Goal: Task Accomplishment & Management: Complete application form

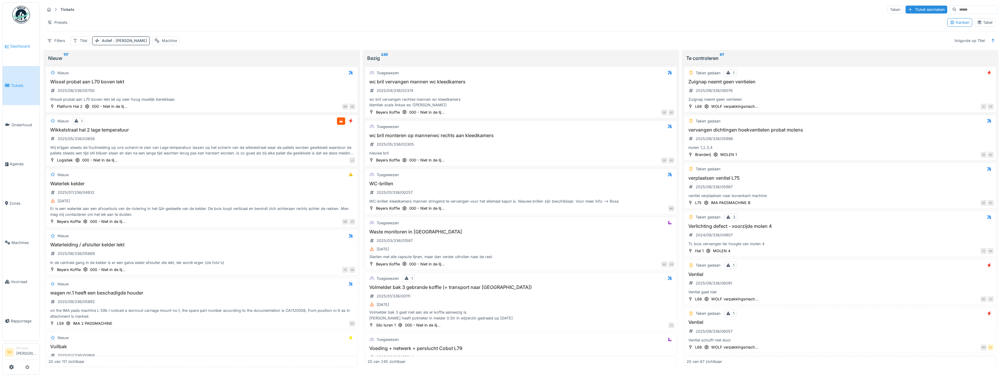
click at [22, 45] on span "Dashboard" at bounding box center [23, 46] width 27 height 6
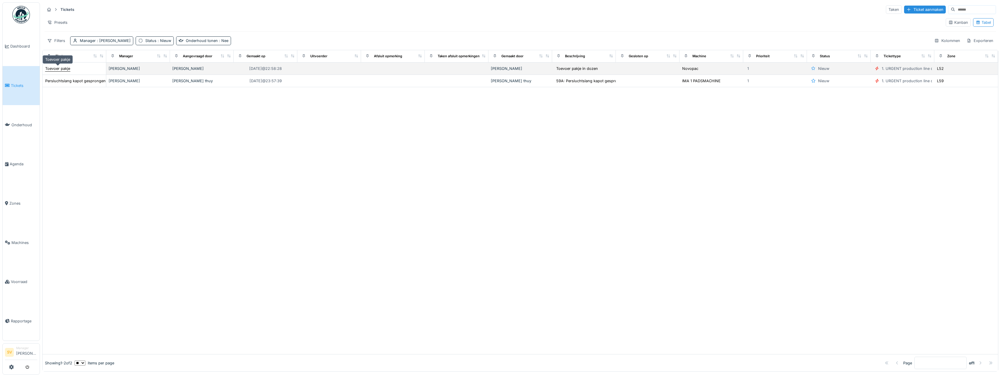
click at [67, 68] on div "Toevoer pakje" at bounding box center [57, 69] width 25 height 6
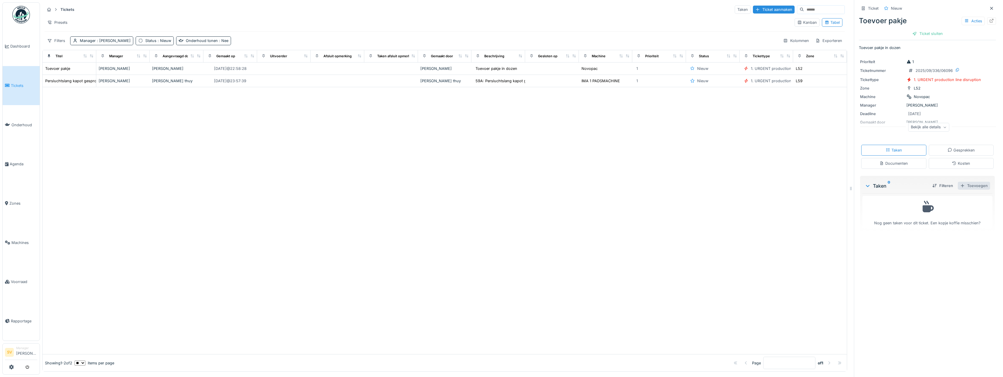
click at [964, 186] on div "Toevoegen" at bounding box center [974, 186] width 32 height 8
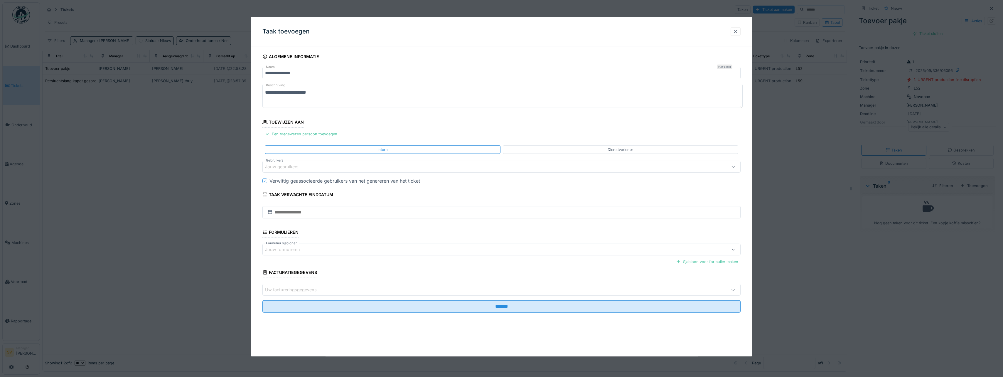
click at [738, 32] on div at bounding box center [735, 32] width 5 height 6
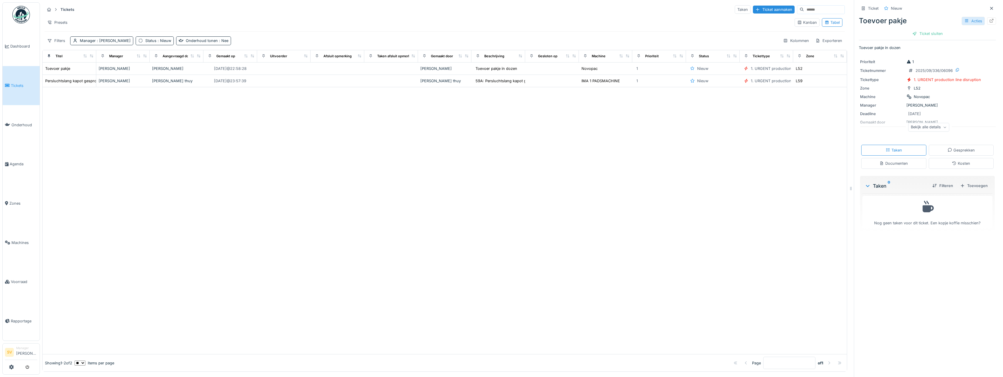
click at [965, 21] on icon at bounding box center [966, 20] width 3 height 3
click at [922, 34] on div "Bewerken" at bounding box center [935, 34] width 69 height 9
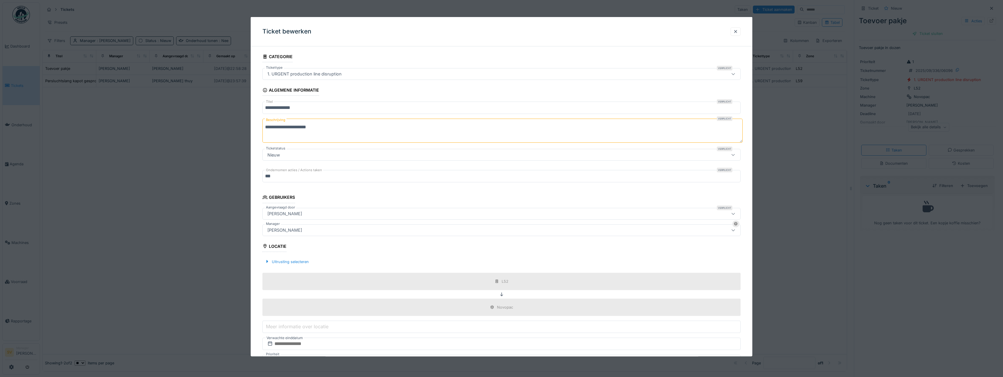
click at [305, 107] on input "**********" at bounding box center [501, 108] width 478 height 12
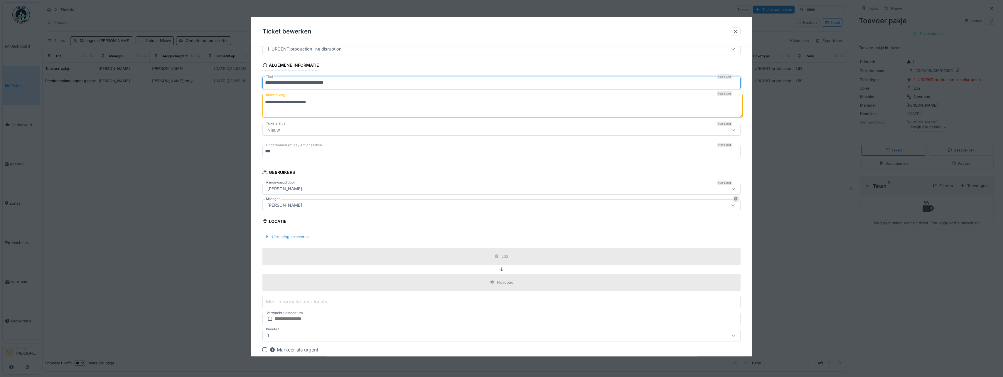
scroll to position [55, 0]
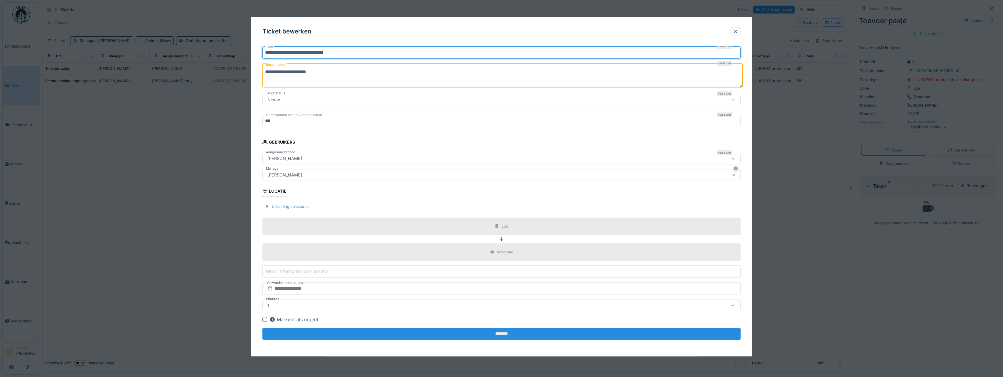
type input "**********"
click at [506, 333] on input "*******" at bounding box center [501, 334] width 478 height 12
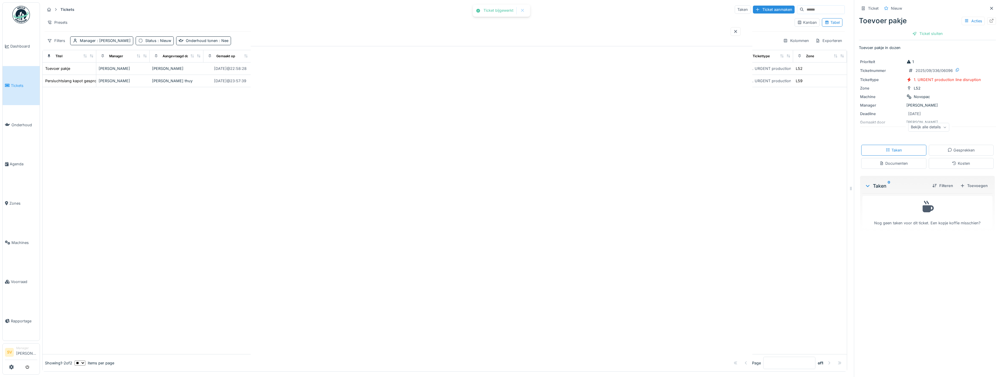
scroll to position [0, 0]
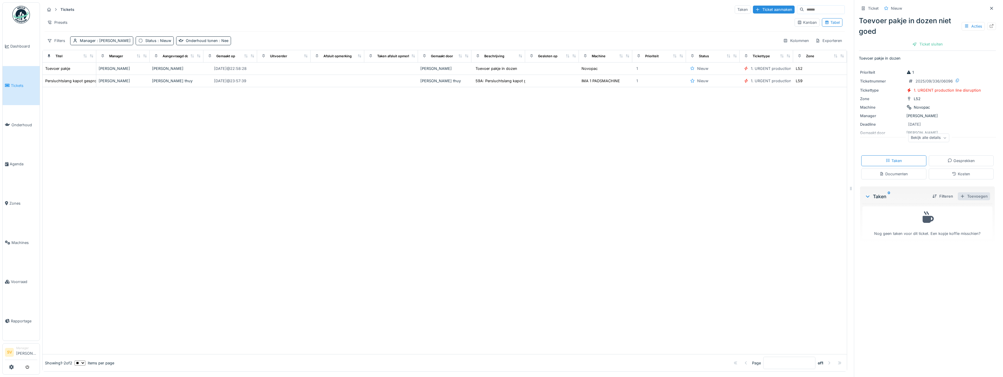
click at [967, 198] on div "Toevoegen" at bounding box center [974, 196] width 32 height 8
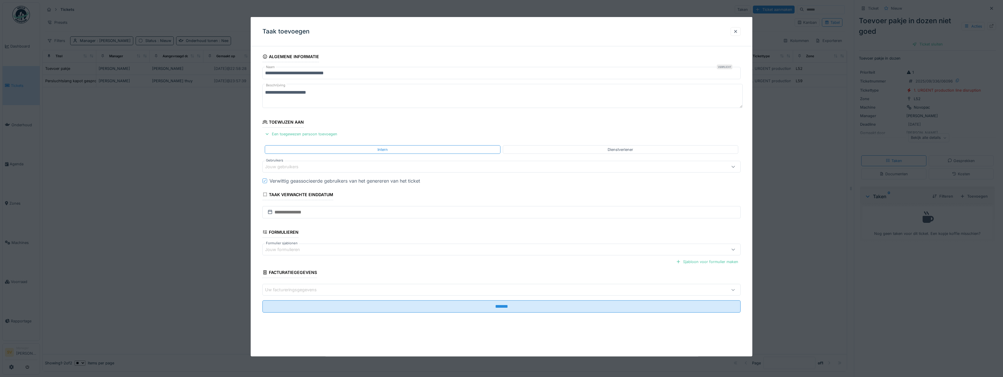
click at [300, 169] on div "Jouw gebruikers" at bounding box center [286, 166] width 42 height 6
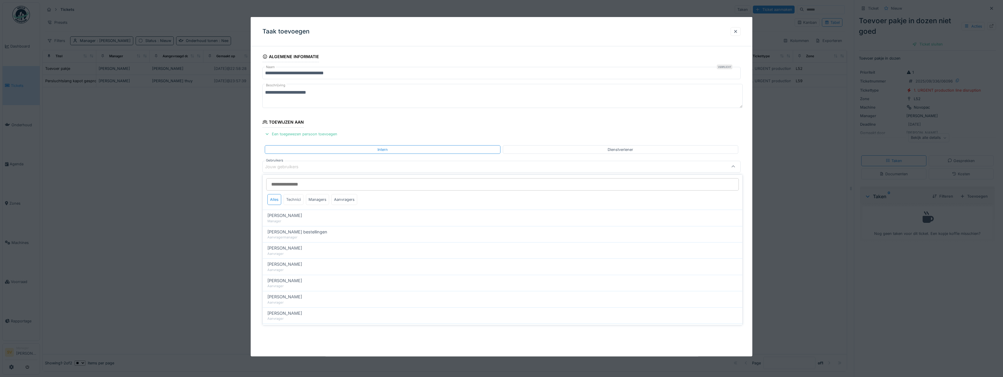
click at [296, 198] on div "Technici" at bounding box center [294, 199] width 20 height 11
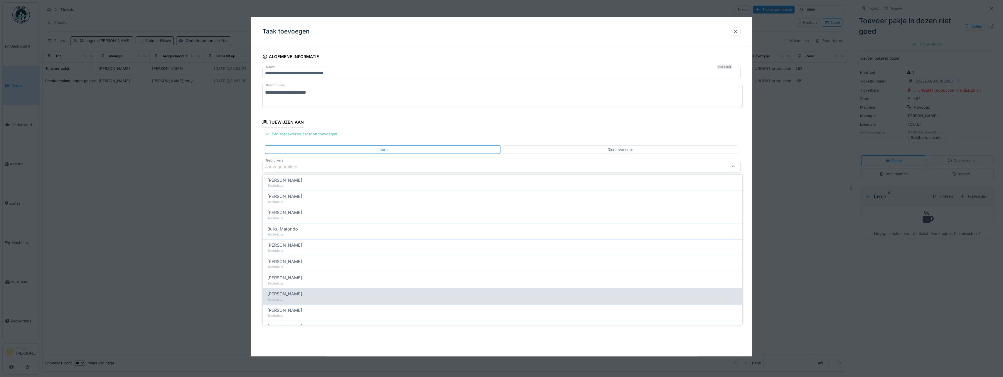
scroll to position [59, 0]
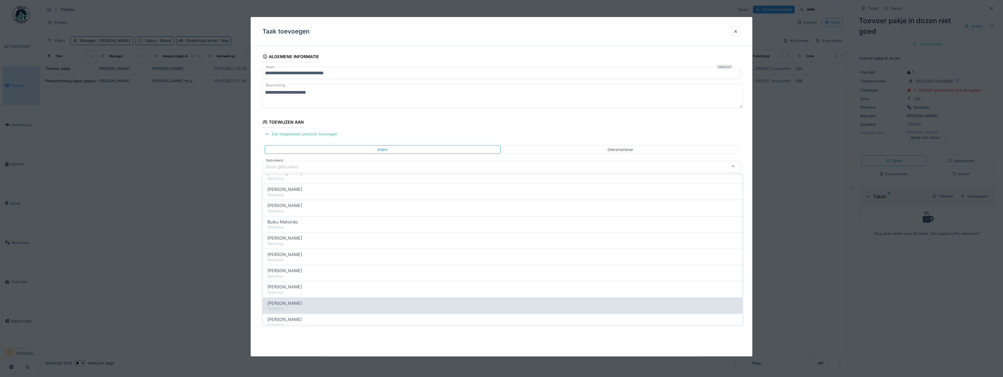
click at [289, 303] on span "Ismail Kosar" at bounding box center [284, 303] width 35 height 6
type input "****"
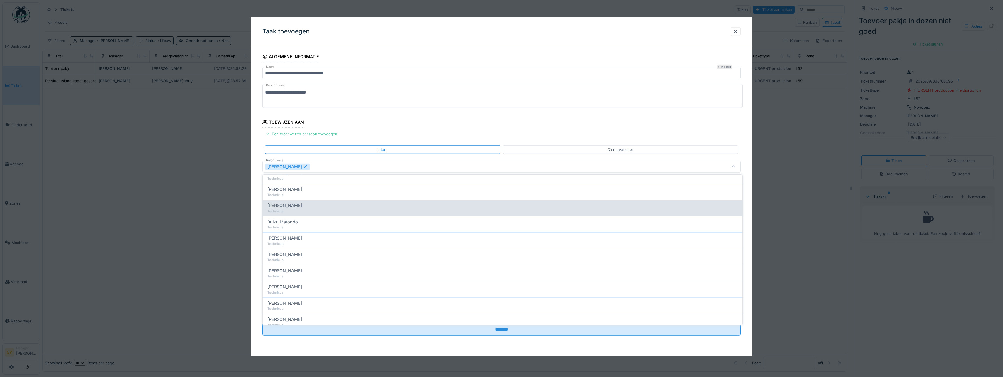
scroll to position [0, 0]
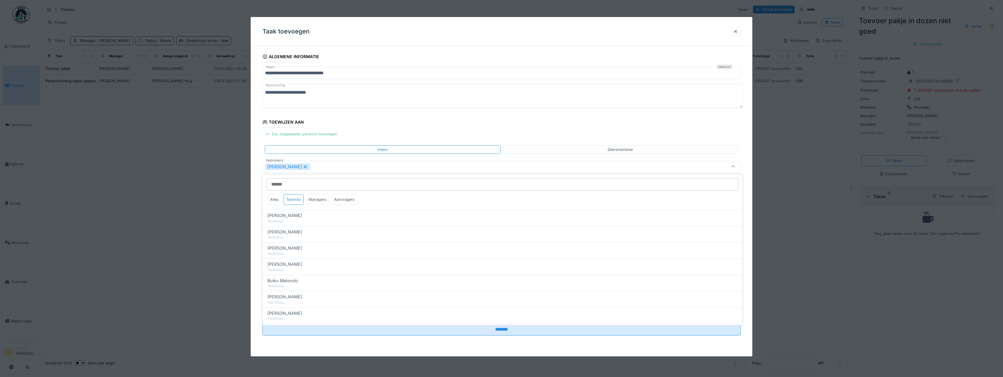
click at [735, 166] on icon at bounding box center [733, 167] width 5 height 4
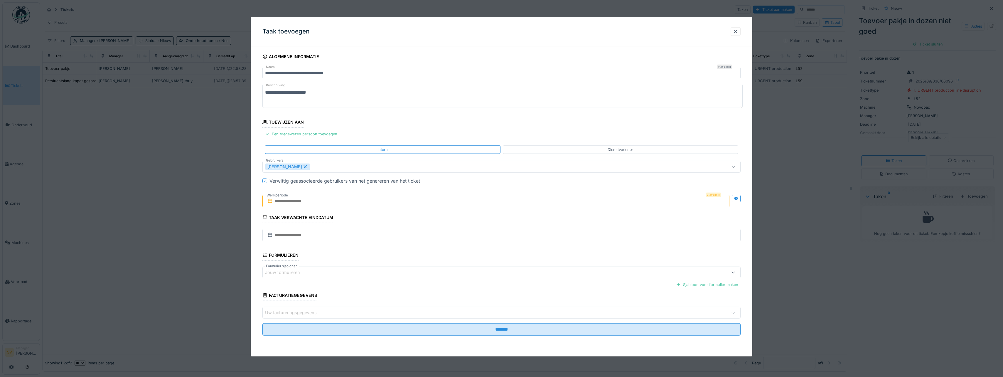
click at [288, 203] on input "text" at bounding box center [495, 201] width 467 height 12
click at [487, 238] on div "3" at bounding box center [487, 239] width 8 height 8
click at [496, 239] on div "4" at bounding box center [497, 239] width 8 height 9
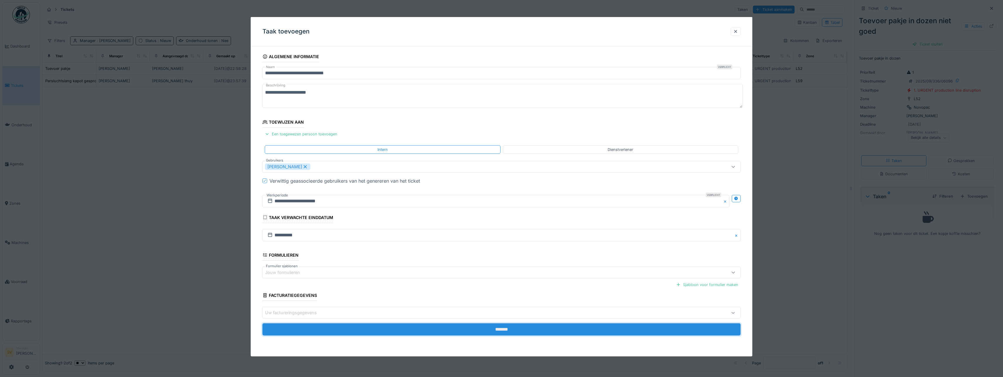
click at [495, 328] on input "*******" at bounding box center [501, 329] width 478 height 12
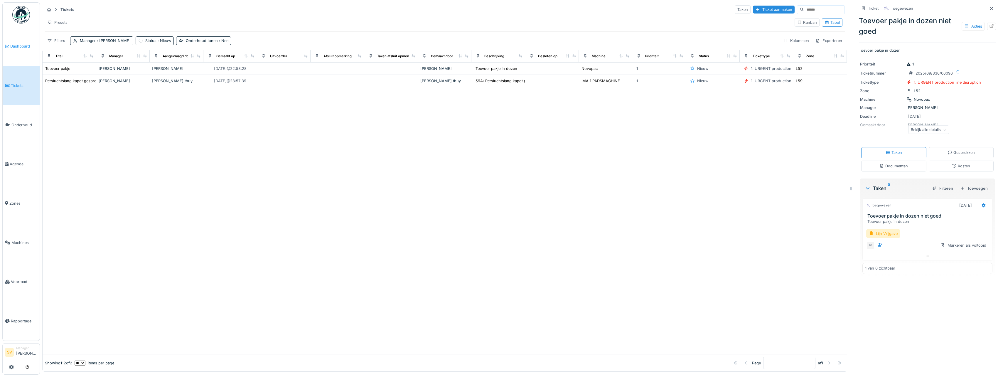
click at [18, 44] on span "Dashboard" at bounding box center [23, 46] width 27 height 6
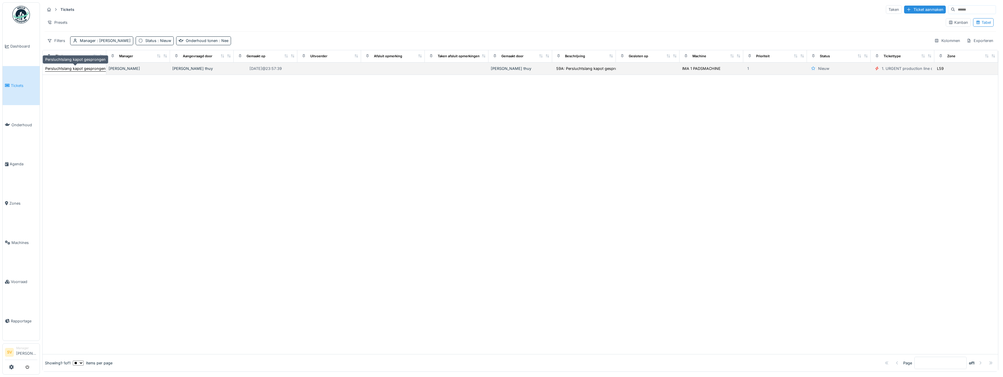
click at [85, 70] on div "Persluchtslang kapot gesprongen" at bounding box center [75, 69] width 60 height 6
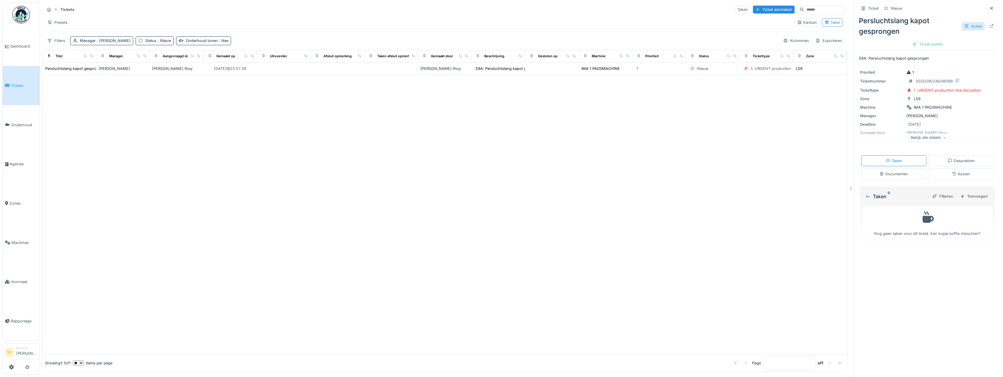
click at [965, 26] on icon at bounding box center [966, 26] width 3 height 3
click at [927, 39] on div "Bewerken" at bounding box center [935, 39] width 69 height 9
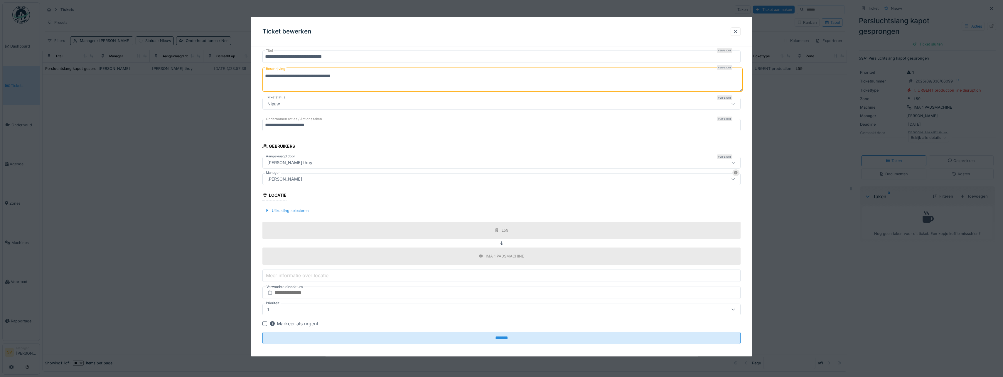
scroll to position [55, 0]
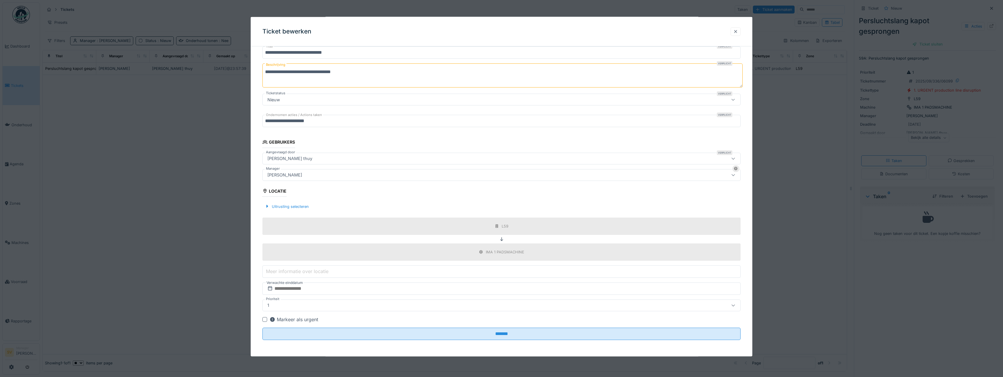
click at [738, 30] on div at bounding box center [735, 32] width 5 height 6
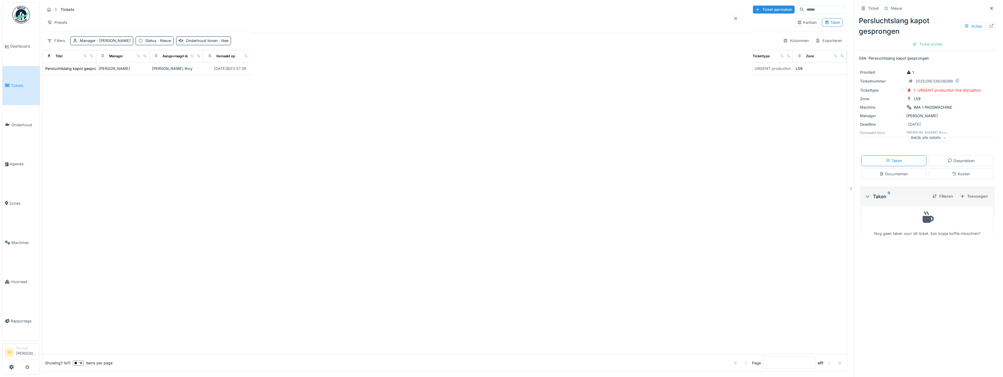
scroll to position [0, 0]
click at [16, 161] on span "Agenda" at bounding box center [24, 164] width 28 height 6
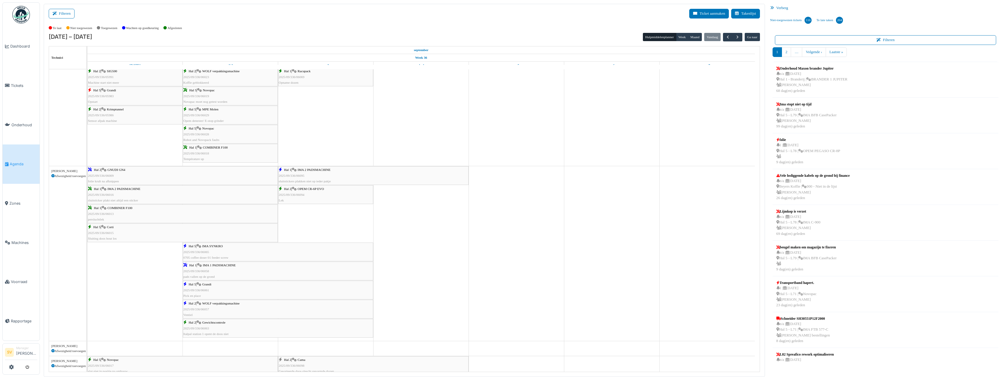
scroll to position [264, 0]
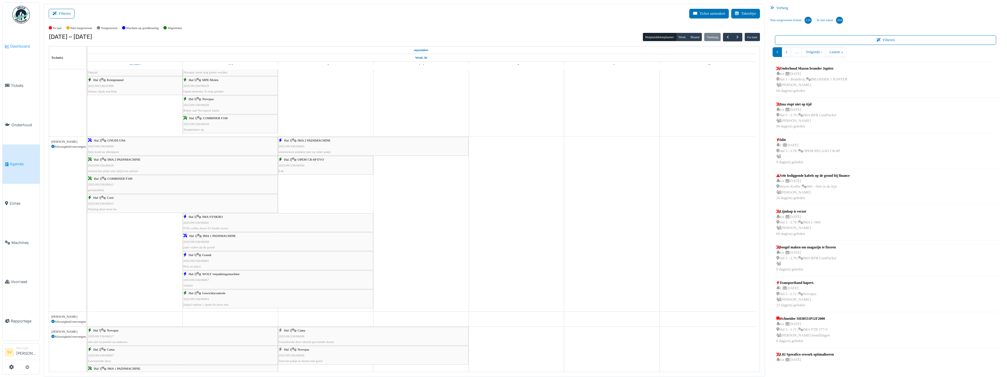
click at [20, 43] on span "Dashboard" at bounding box center [23, 46] width 27 height 6
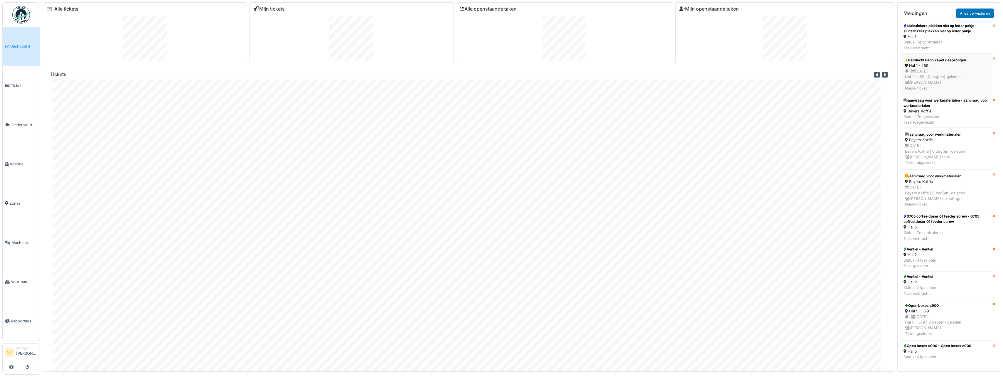
click at [951, 75] on div "1 | [DATE] Hal 1 - L59 | 0 dag(en) geleden [PERSON_NAME] Nieuw ticket" at bounding box center [947, 79] width 84 height 23
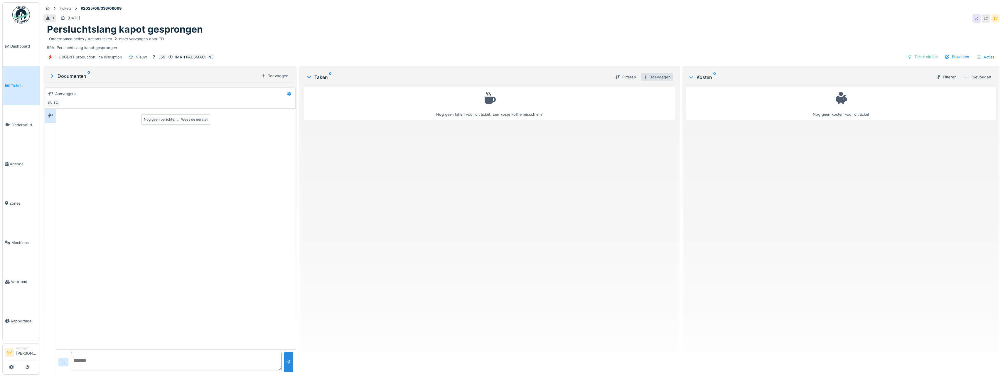
click at [660, 78] on div "Toevoegen" at bounding box center [657, 77] width 32 height 8
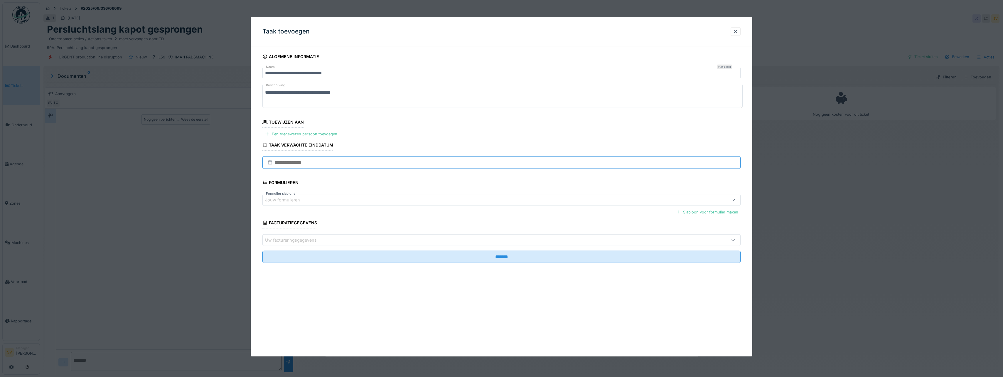
click at [297, 162] on input "text" at bounding box center [501, 162] width 478 height 12
click at [294, 133] on div "Een toegewezen persoon toevoegen" at bounding box center [300, 134] width 77 height 8
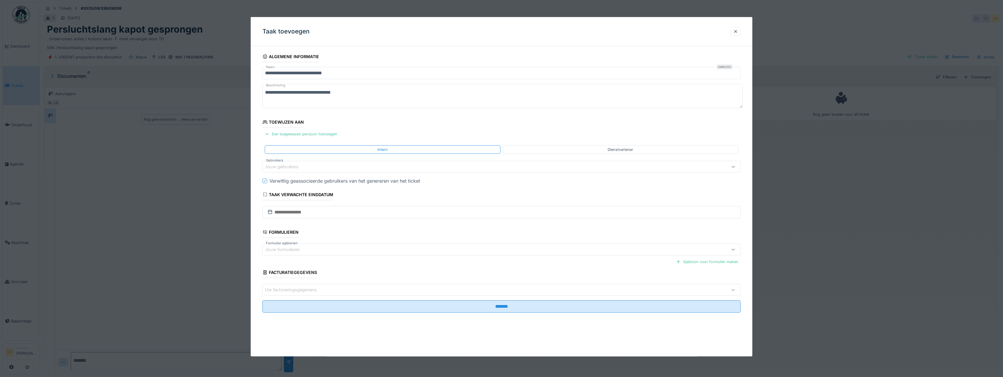
click at [292, 166] on div "Jouw gebruikers" at bounding box center [286, 166] width 42 height 6
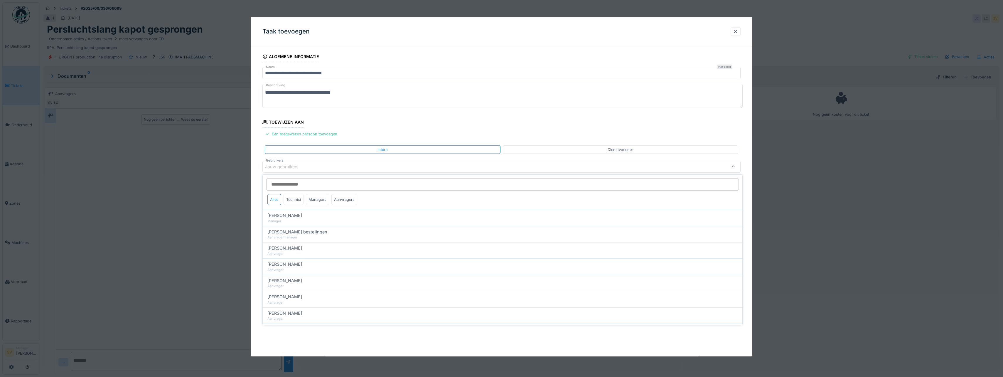
click at [296, 201] on div "Technici" at bounding box center [294, 199] width 20 height 11
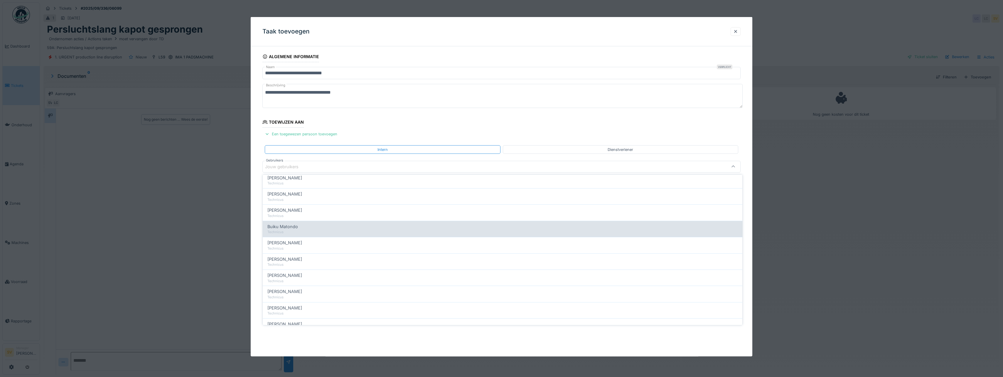
scroll to position [59, 0]
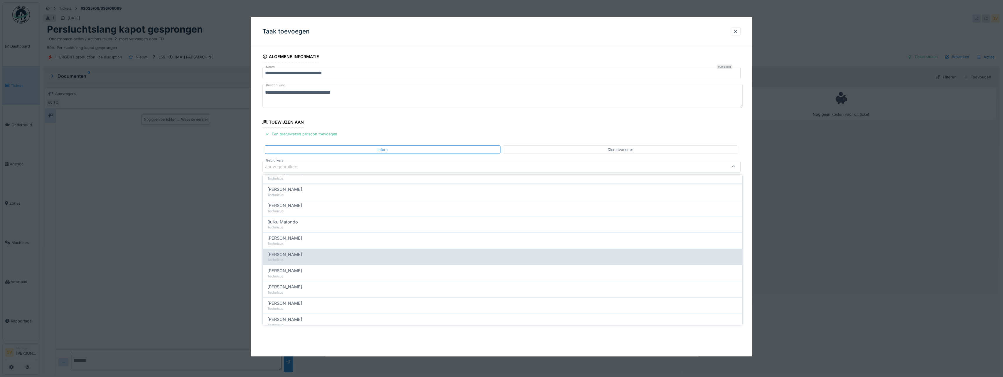
click at [287, 255] on span "Damian Olejnik" at bounding box center [284, 254] width 35 height 6
type input "****"
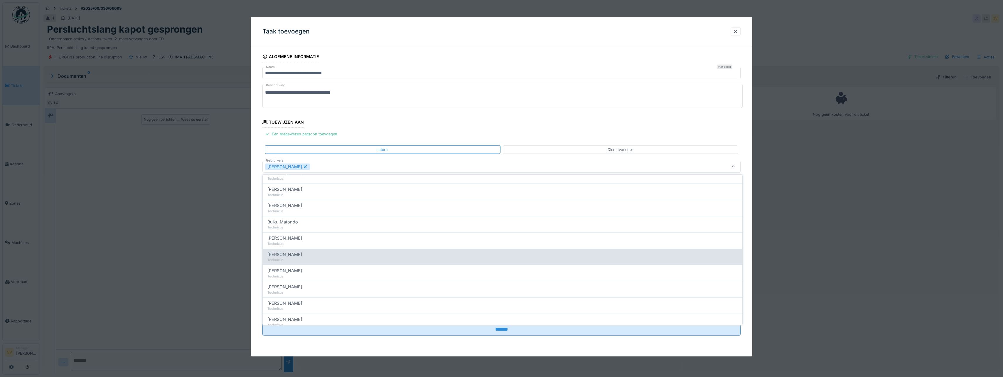
scroll to position [0, 0]
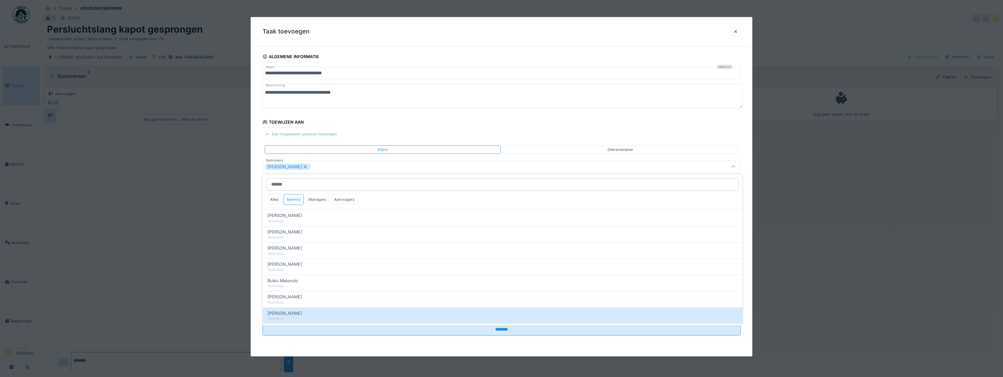
click at [736, 166] on icon at bounding box center [733, 167] width 5 height 4
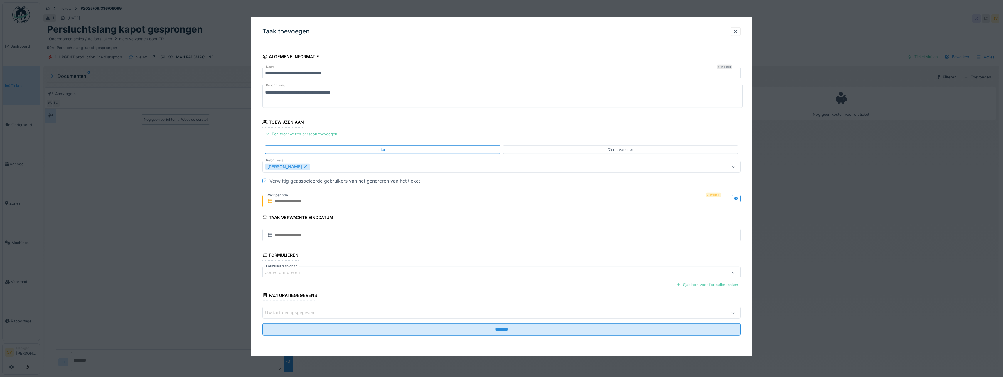
click at [307, 201] on input "text" at bounding box center [495, 201] width 467 height 12
click at [488, 239] on div "3" at bounding box center [487, 239] width 8 height 8
click at [497, 239] on div "4" at bounding box center [497, 239] width 8 height 9
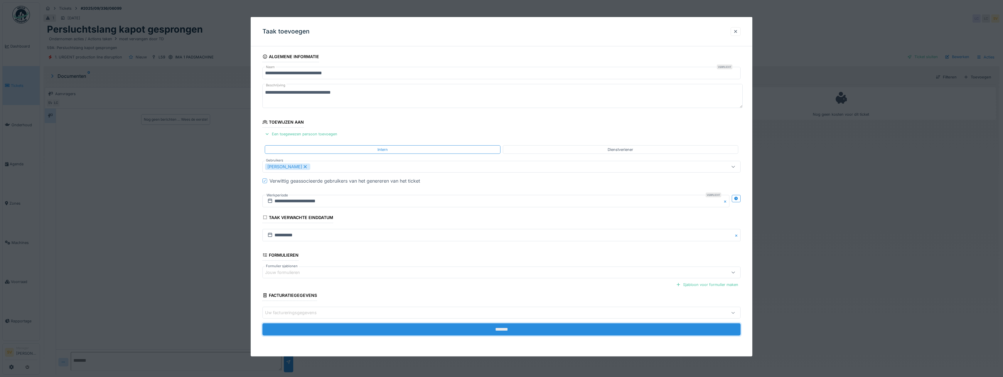
click at [503, 328] on input "*******" at bounding box center [501, 329] width 478 height 12
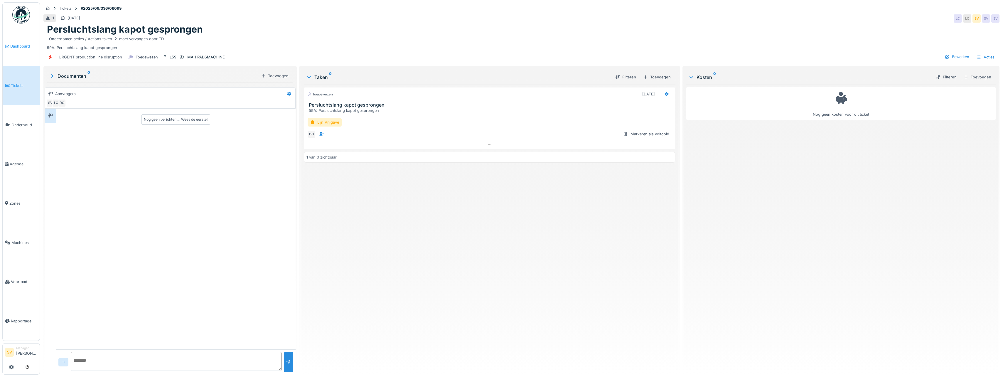
click at [19, 48] on span "Dashboard" at bounding box center [23, 46] width 27 height 6
